Goal: Task Accomplishment & Management: Manage account settings

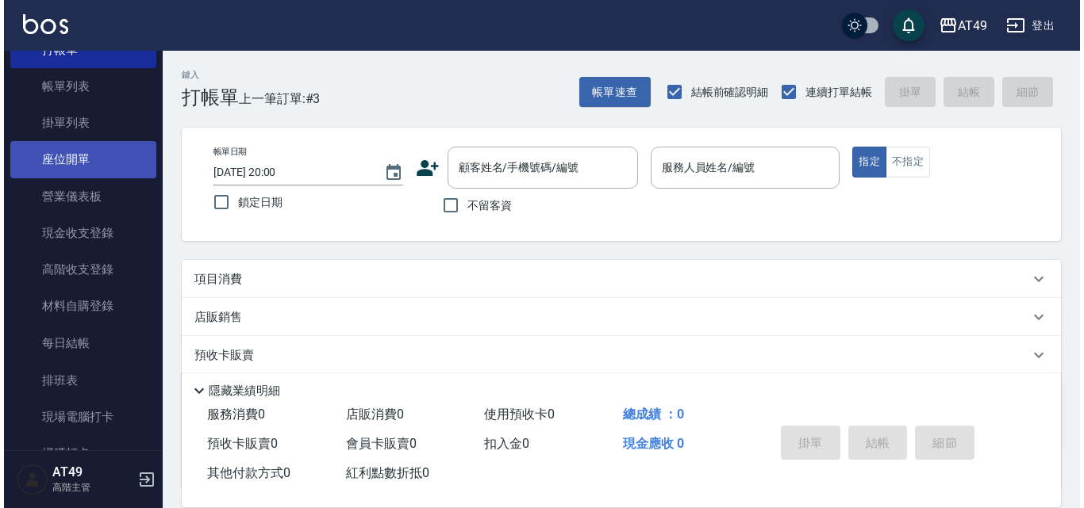
scroll to position [159, 0]
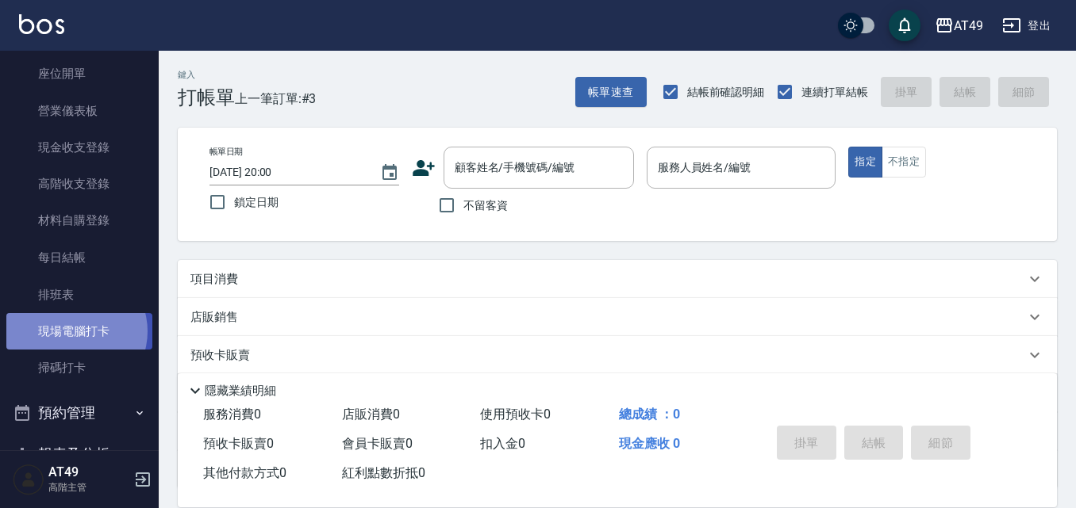
click at [74, 332] on link "現場電腦打卡" at bounding box center [79, 331] width 146 height 36
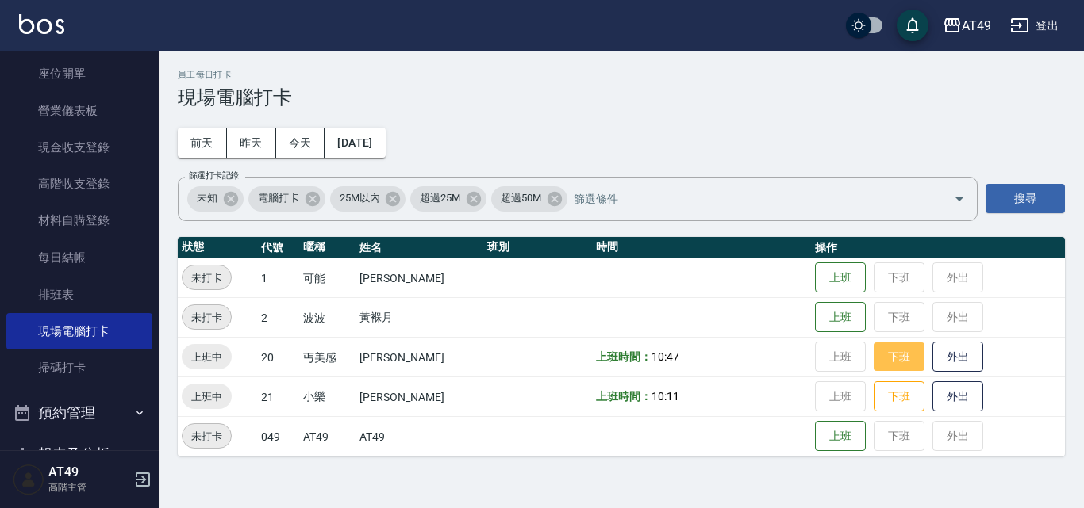
click at [893, 363] on font "下班" at bounding box center [899, 357] width 23 height 21
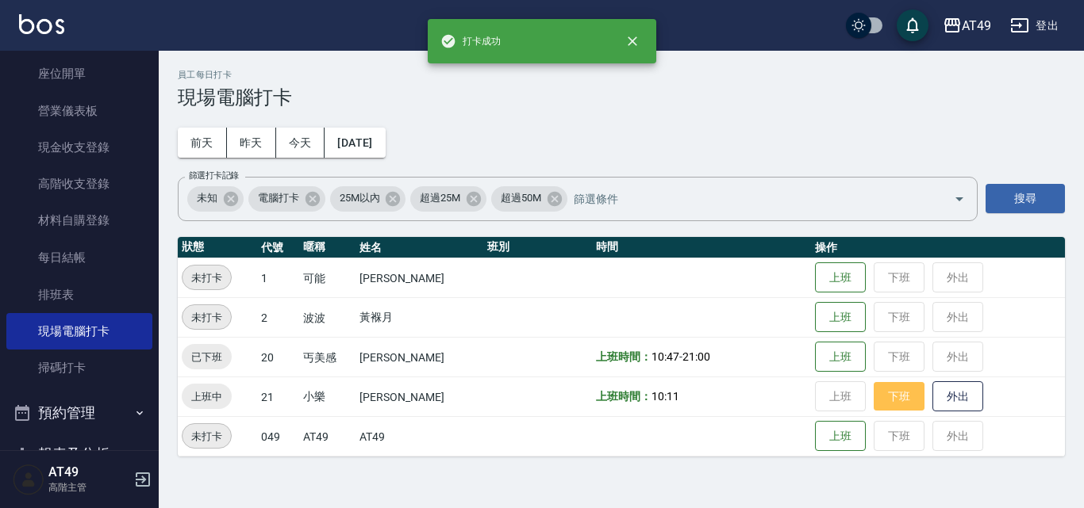
click at [901, 405] on font "下班" at bounding box center [899, 396] width 23 height 21
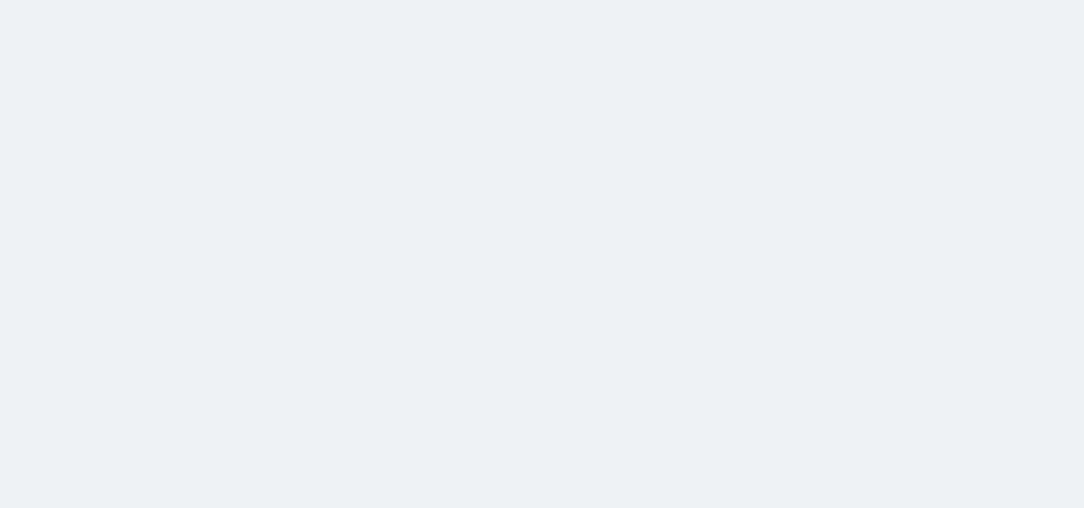
click at [32, 0] on html "原文 為這個翻譯評分 你的意見回饋將用於協助改善 Google 翻譯品質" at bounding box center [542, 0] width 1084 height 0
click at [213, 0] on html "原文 為這個翻譯評分 你的意見回饋將用於協助改善 Google 翻譯品質" at bounding box center [542, 0] width 1084 height 0
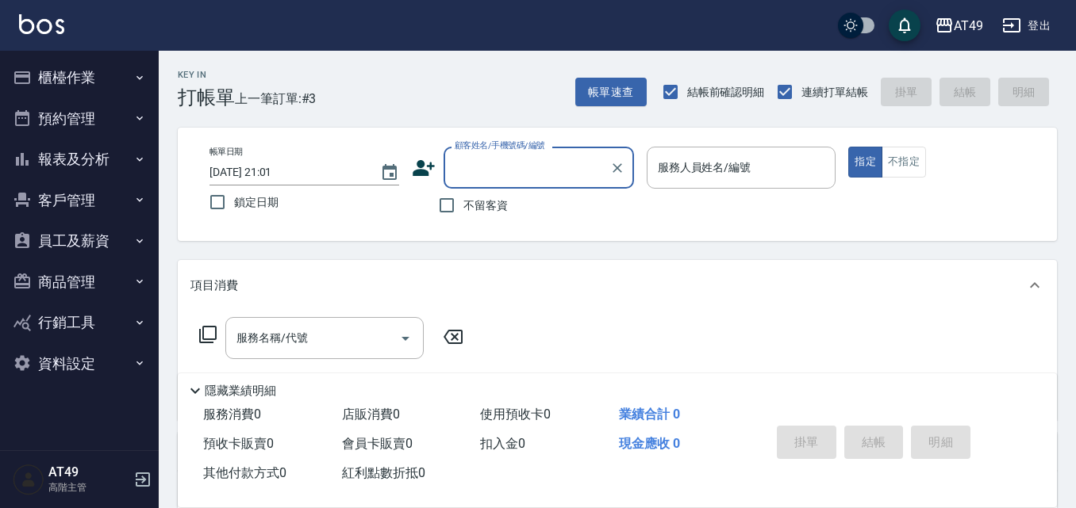
click at [141, 75] on icon "button" at bounding box center [139, 77] width 13 height 13
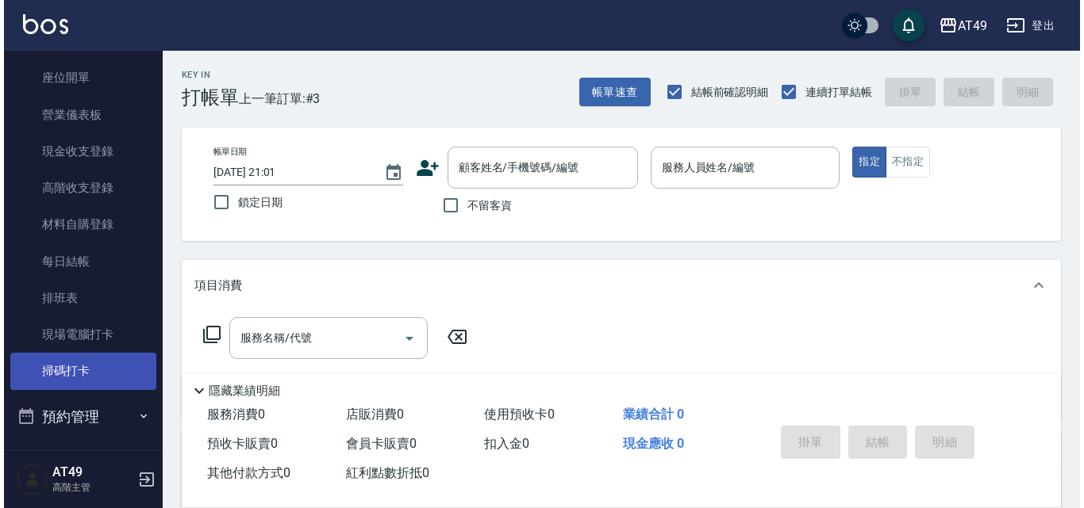
scroll to position [159, 0]
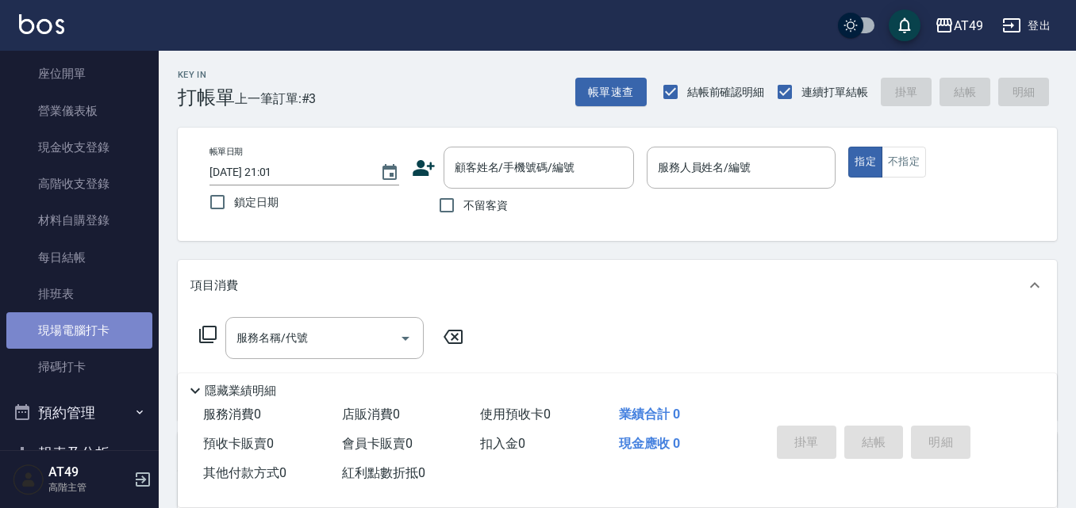
click at [90, 326] on link "現場電腦打卡" at bounding box center [79, 331] width 146 height 36
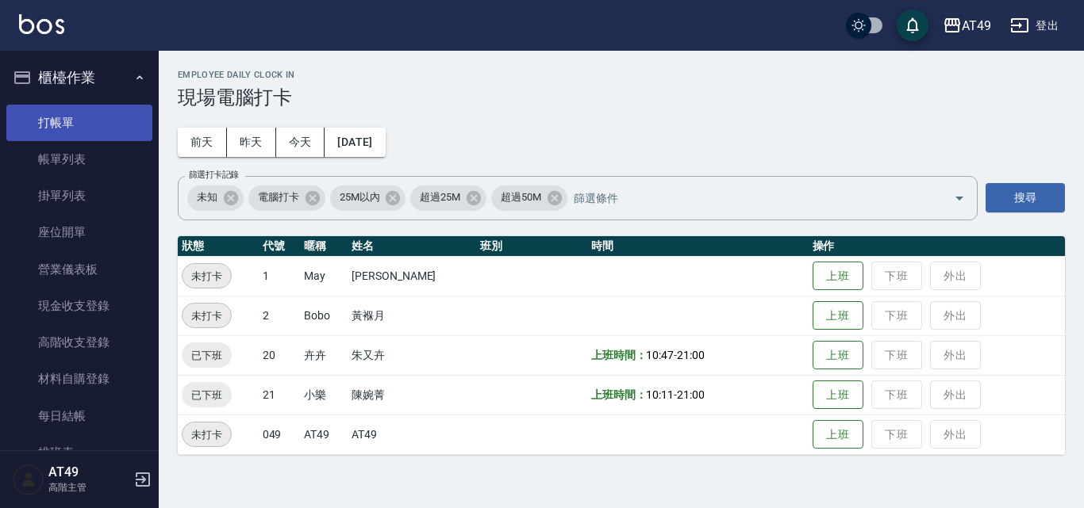
click at [65, 129] on link "打帳單" at bounding box center [79, 123] width 146 height 36
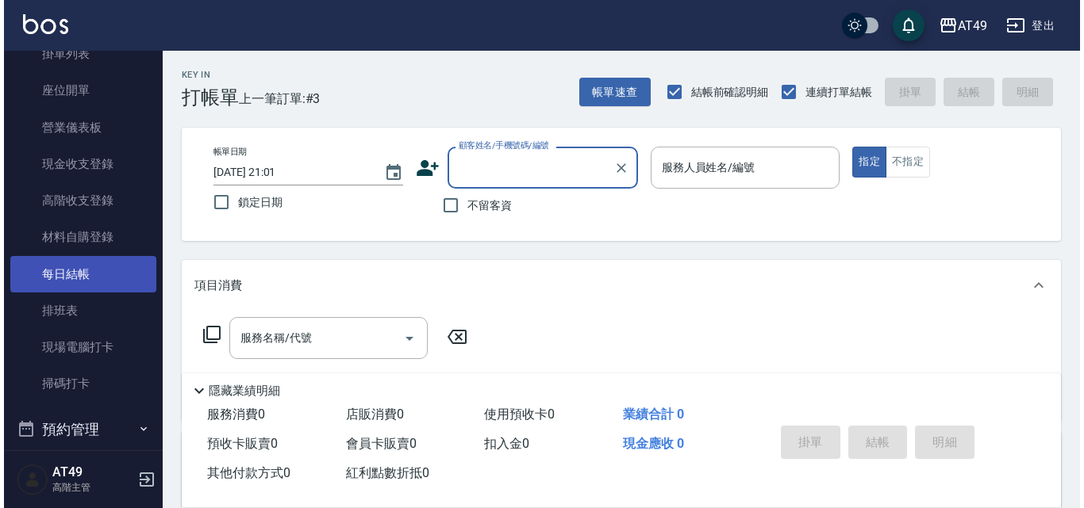
scroll to position [159, 0]
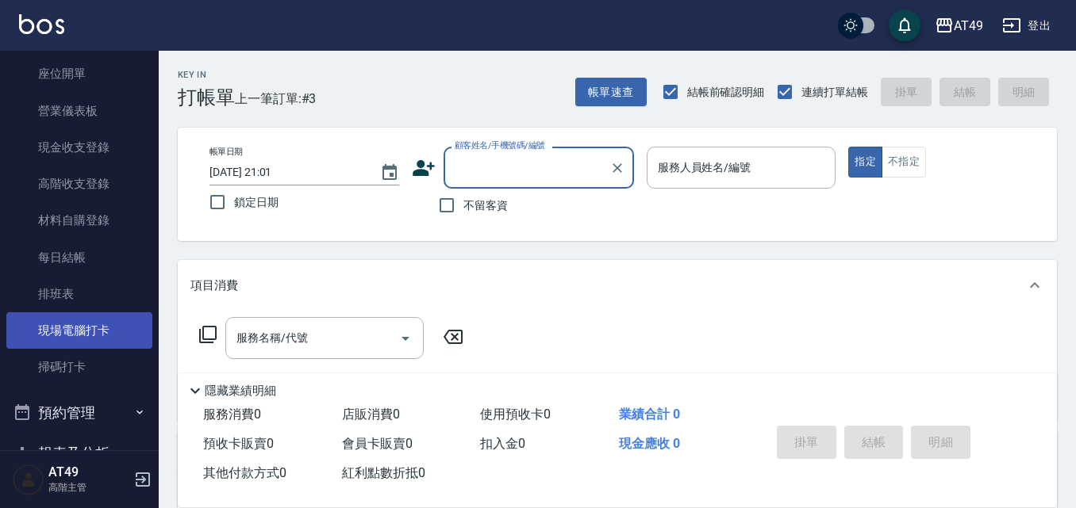
click at [91, 332] on link "現場電腦打卡" at bounding box center [79, 331] width 146 height 36
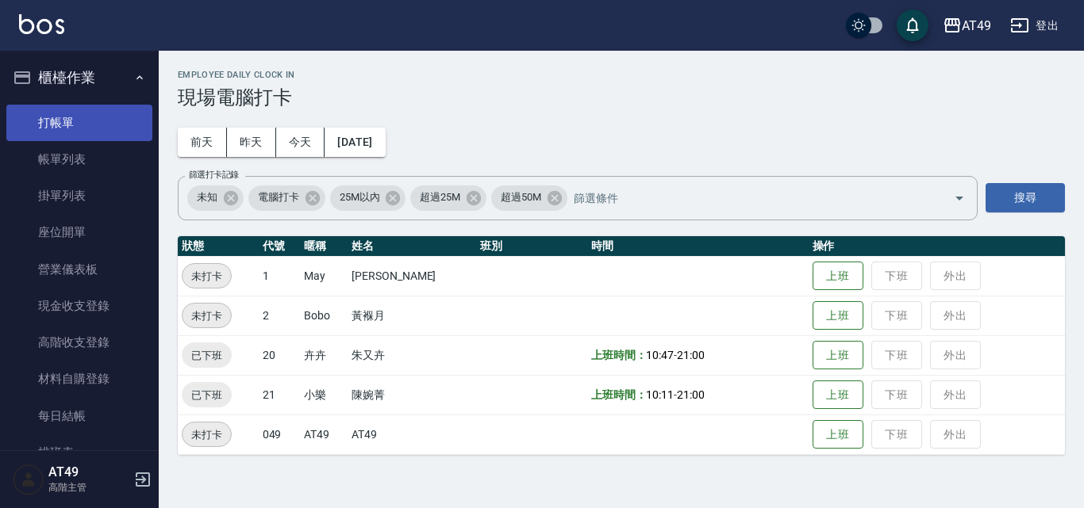
click at [86, 121] on link "打帳單" at bounding box center [79, 123] width 146 height 36
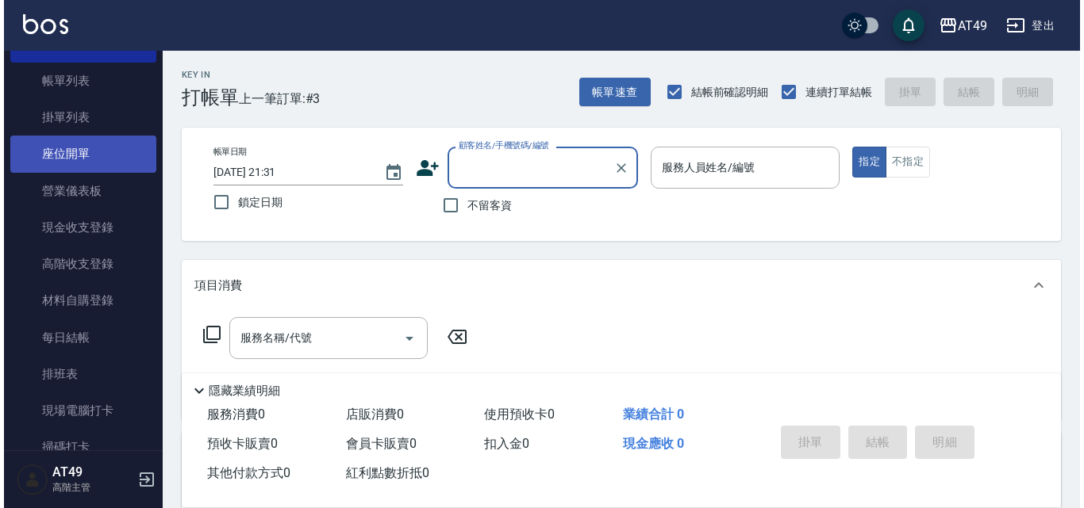
scroll to position [238, 0]
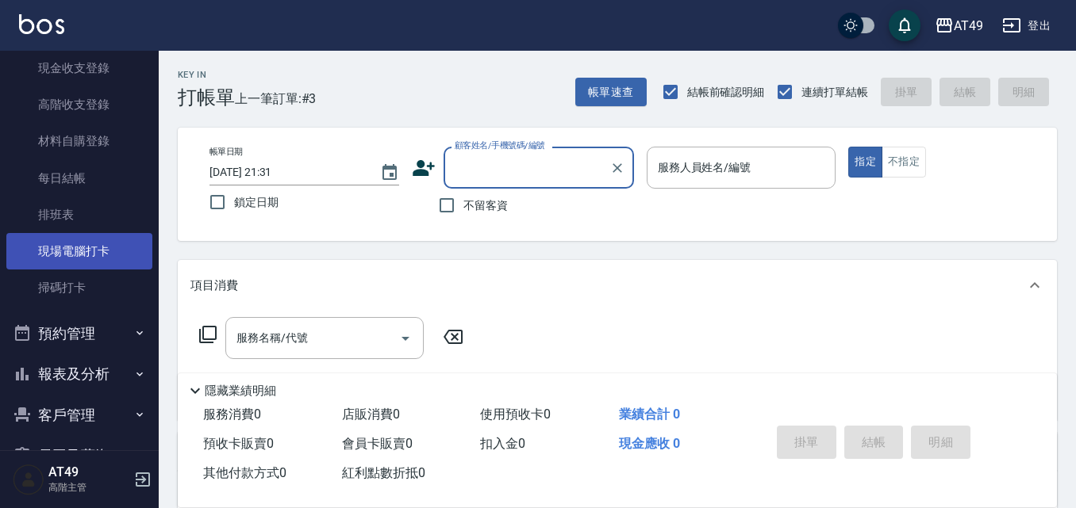
click at [96, 248] on link "現場電腦打卡" at bounding box center [79, 251] width 146 height 36
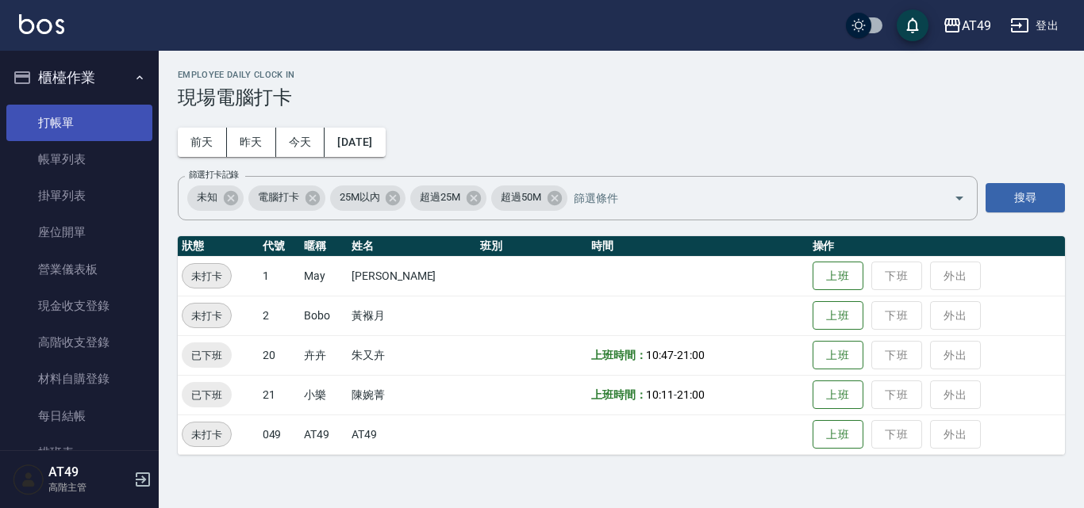
click at [102, 128] on link "打帳單" at bounding box center [79, 123] width 146 height 36
